Goal: Entertainment & Leisure: Consume media (video, audio)

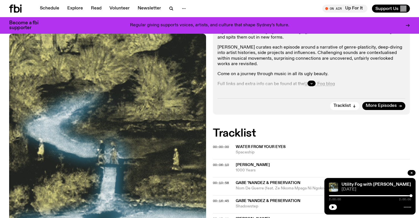
scroll to position [111, 0]
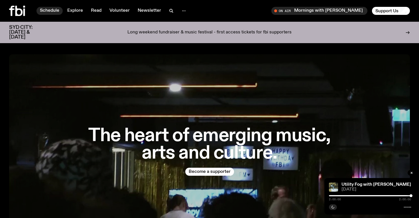
click at [51, 9] on link "Schedule" at bounding box center [49, 11] width 26 height 8
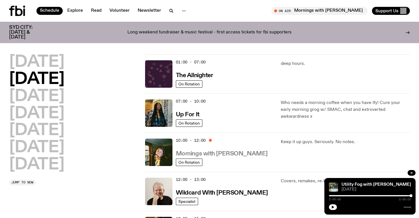
click at [231, 153] on h3 "Mornings with [PERSON_NAME]" at bounding box center [222, 154] width 92 height 6
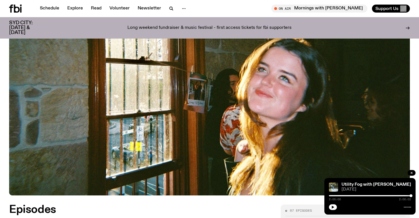
scroll to position [177, 0]
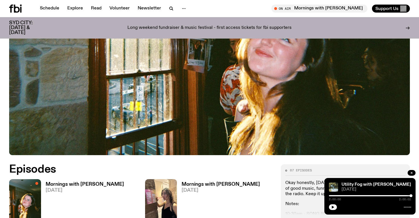
click at [101, 182] on h3 "Mornings with [PERSON_NAME]" at bounding box center [85, 184] width 78 height 5
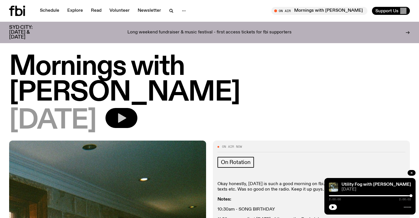
click at [126, 113] on icon "button" at bounding box center [122, 117] width 8 height 9
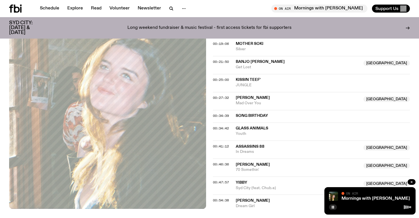
scroll to position [292, 0]
